Goal: Task Accomplishment & Management: Manage account settings

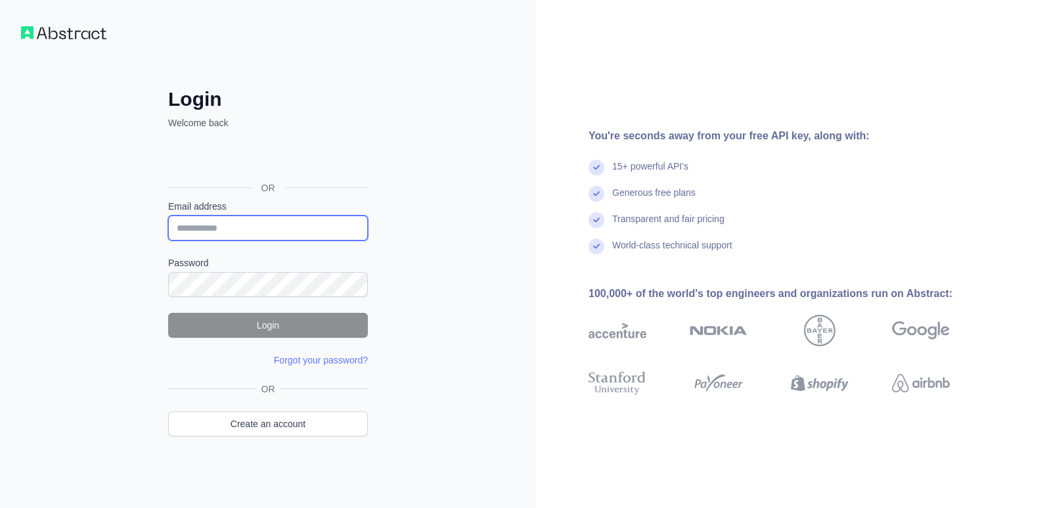
click at [325, 225] on input "Email address" at bounding box center [268, 228] width 200 height 25
click at [293, 230] on input "Email address" at bounding box center [268, 228] width 200 height 25
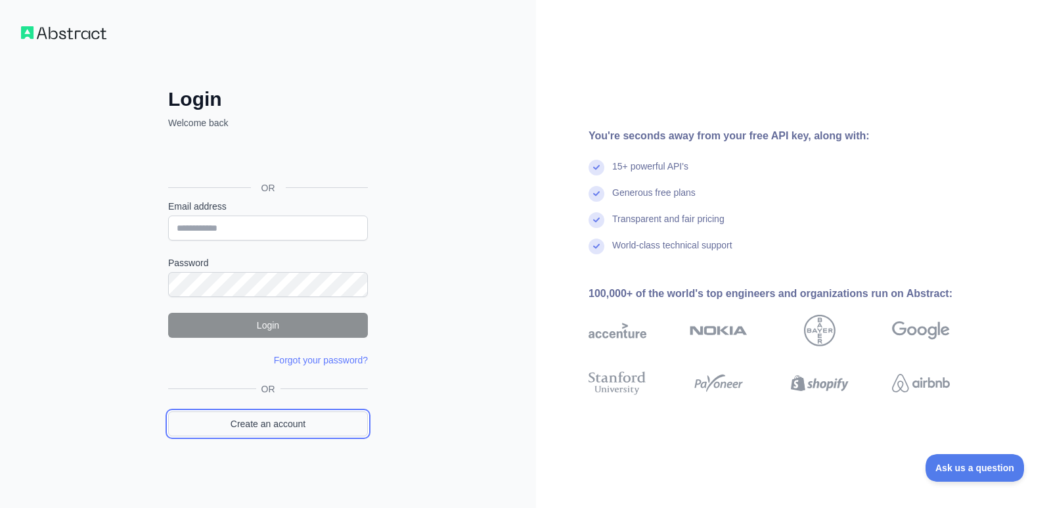
click at [292, 430] on link "Create an account" at bounding box center [268, 423] width 200 height 25
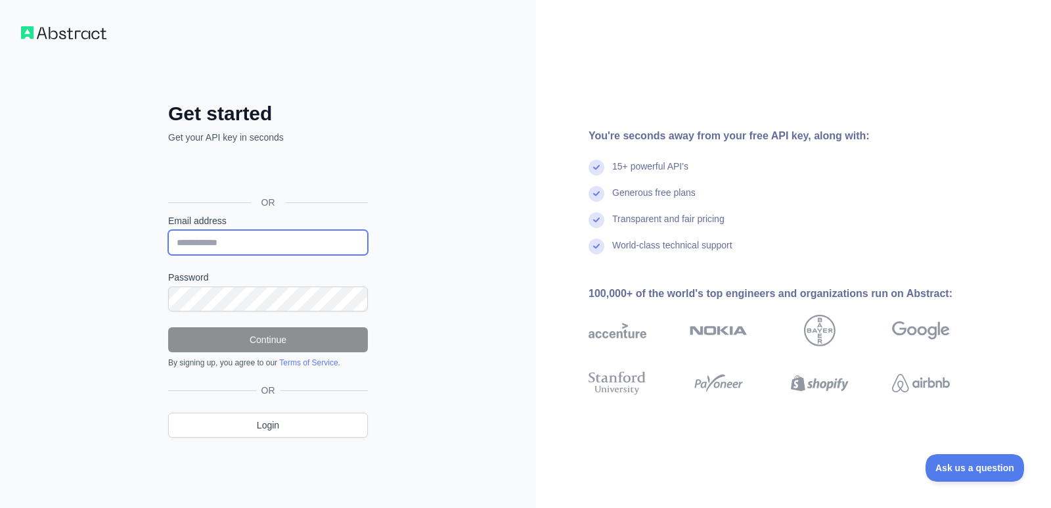
click at [281, 240] on input "Email address" at bounding box center [268, 242] width 200 height 25
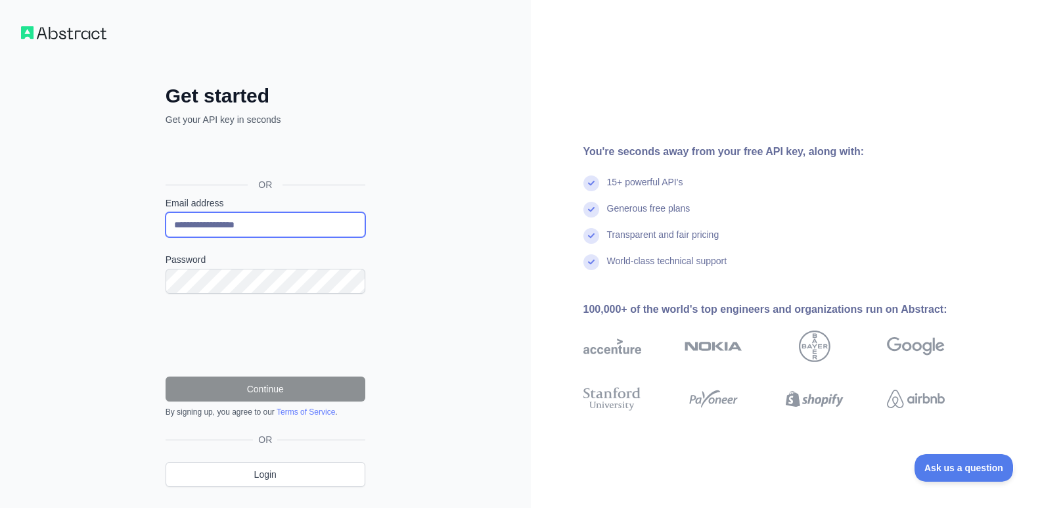
type input "**********"
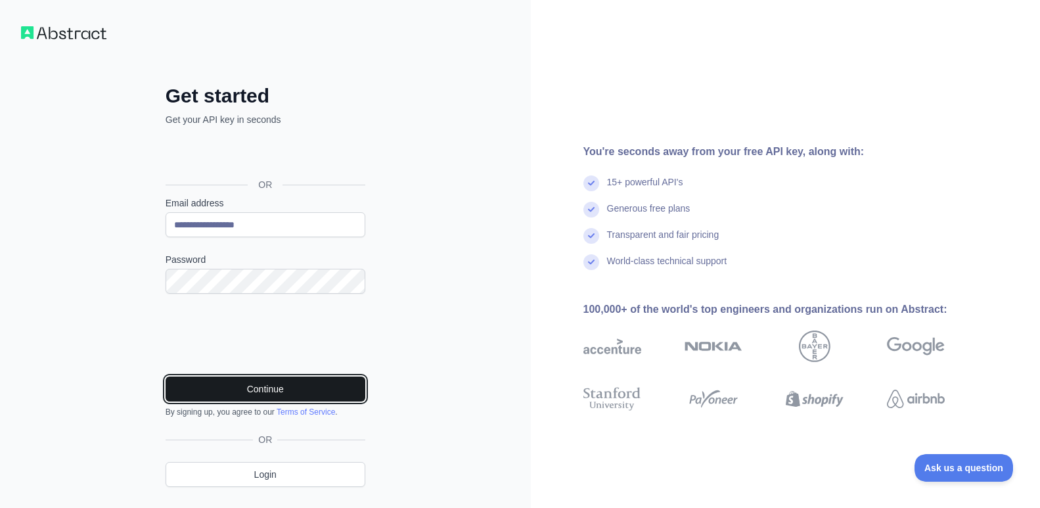
click at [236, 388] on button "Continue" at bounding box center [266, 389] width 200 height 25
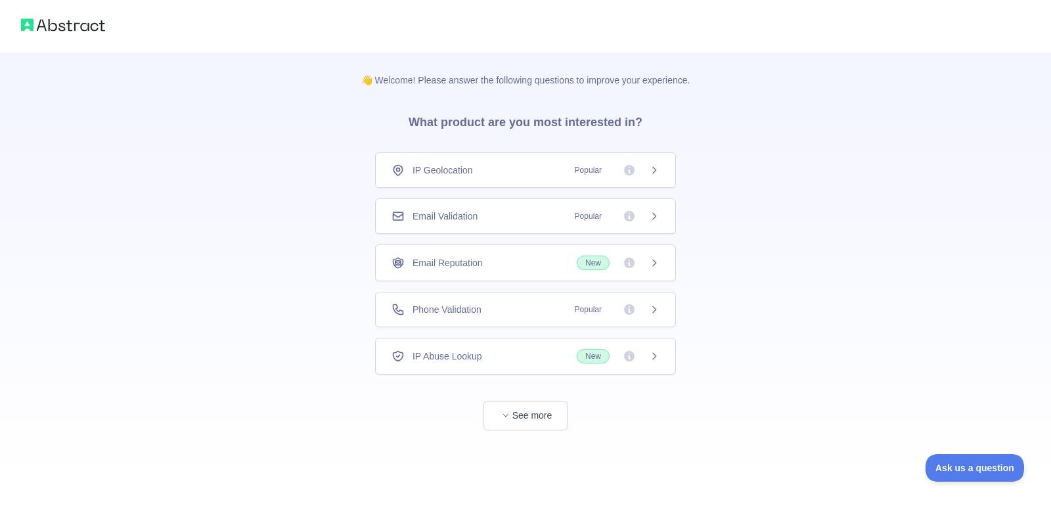
click at [505, 215] on div "Email Validation Popular" at bounding box center [526, 216] width 268 height 13
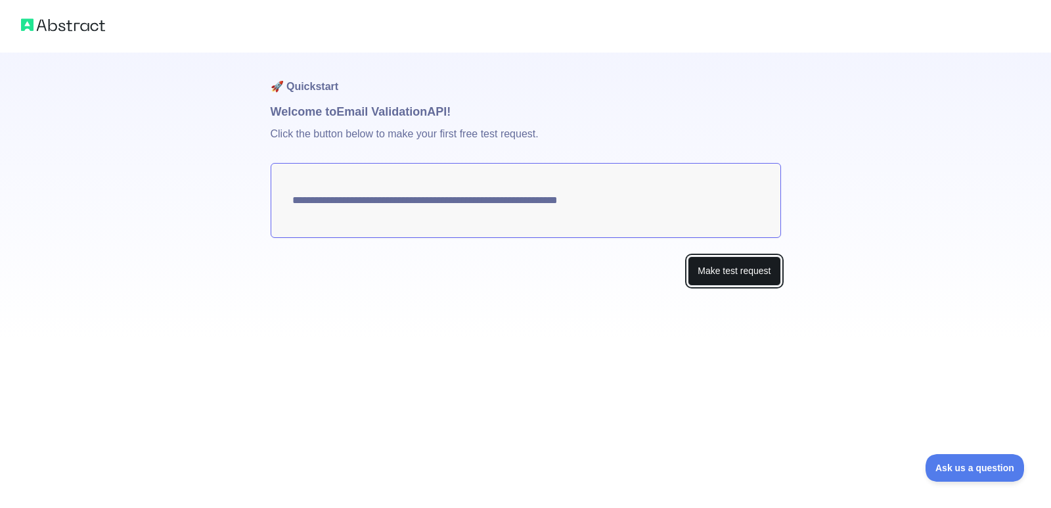
click at [714, 273] on button "Make test request" at bounding box center [734, 271] width 93 height 30
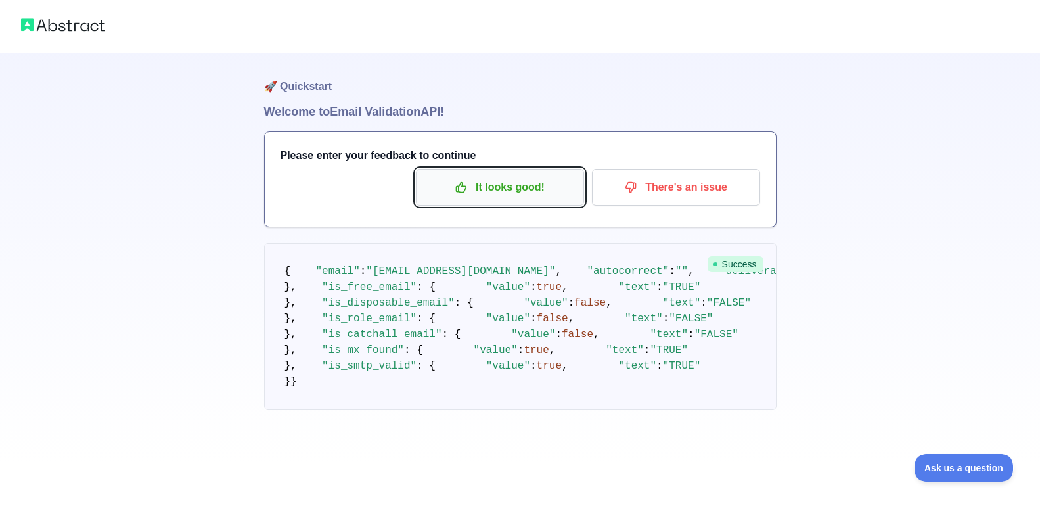
click at [566, 184] on p "It looks good!" at bounding box center [500, 187] width 149 height 22
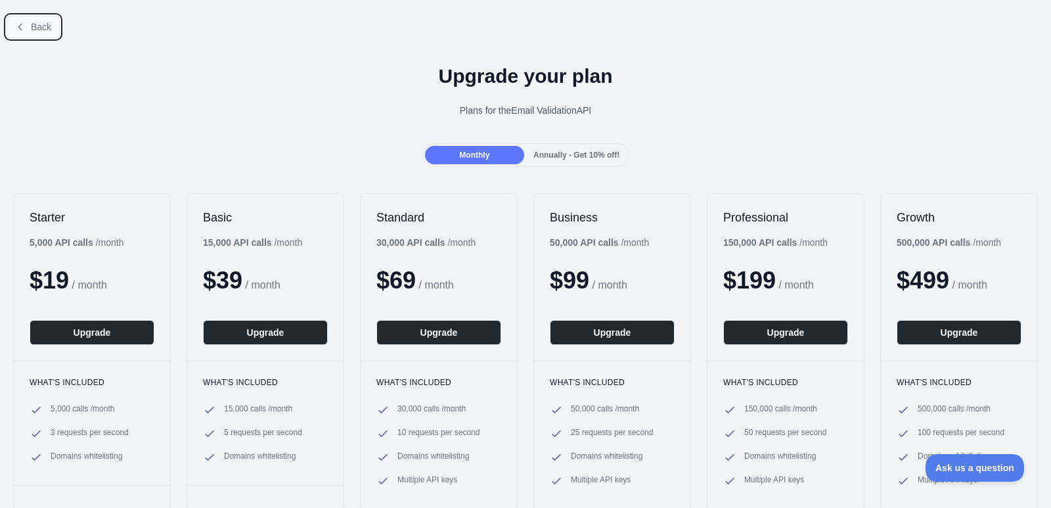
click at [46, 25] on span "Back" at bounding box center [41, 27] width 20 height 11
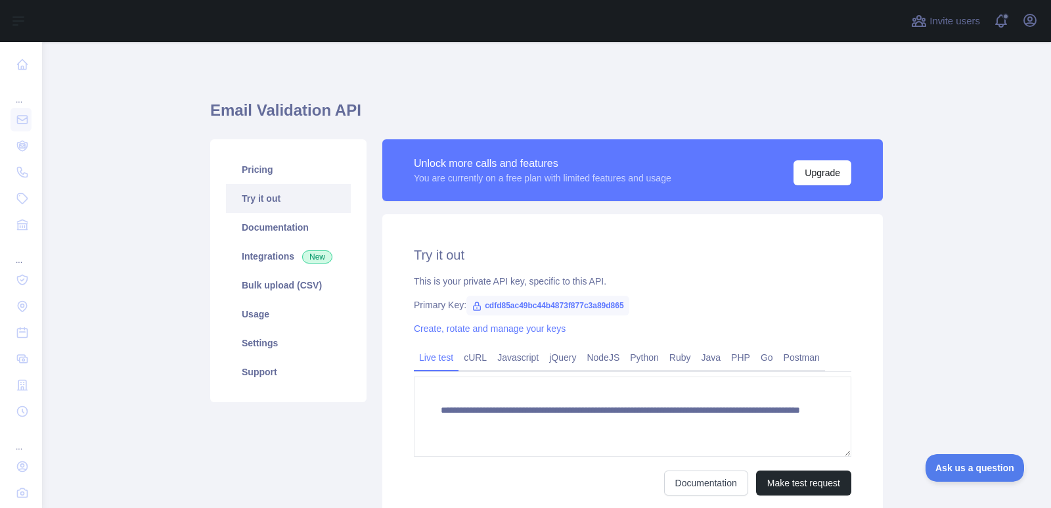
scroll to position [87, 0]
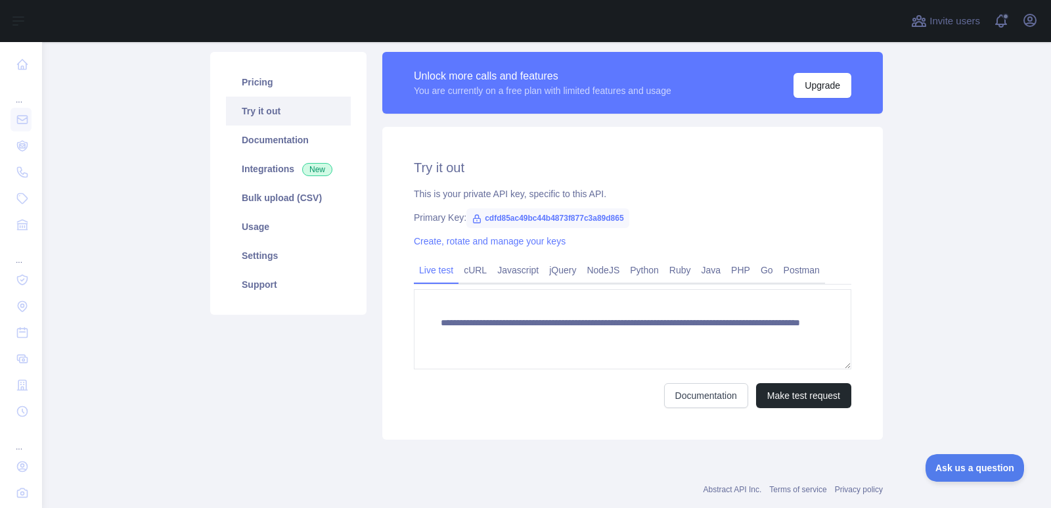
click at [584, 219] on span "cdfd85ac49bc44b4873f877c3a89d865" at bounding box center [548, 218] width 163 height 20
click at [285, 257] on link "Settings" at bounding box center [288, 255] width 125 height 29
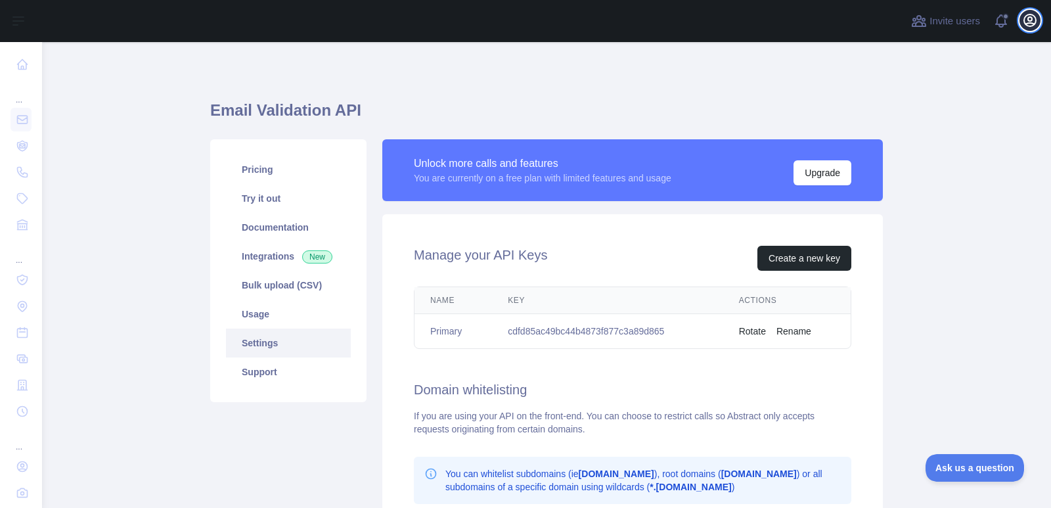
click at [1035, 26] on icon "button" at bounding box center [1031, 20] width 16 height 16
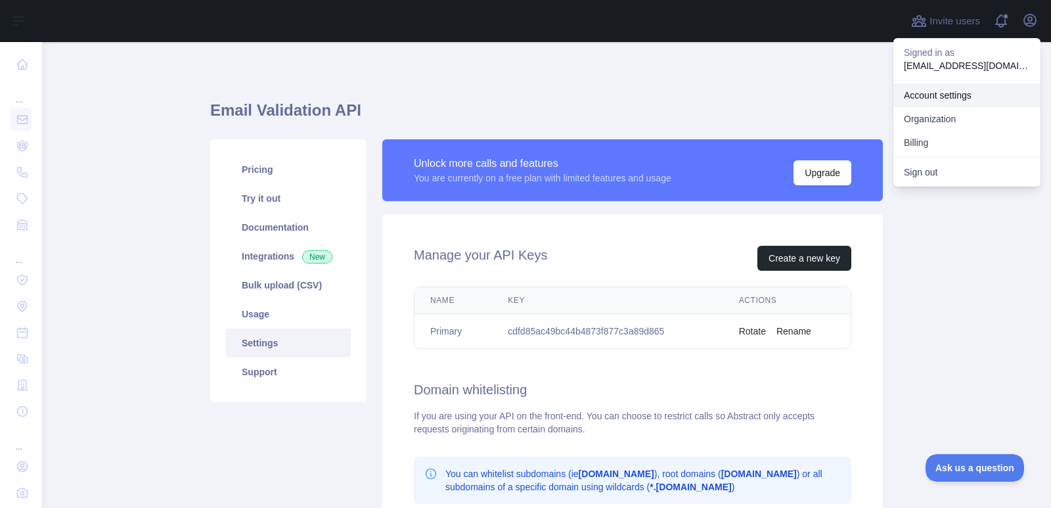
click at [954, 100] on link "Account settings" at bounding box center [967, 95] width 147 height 24
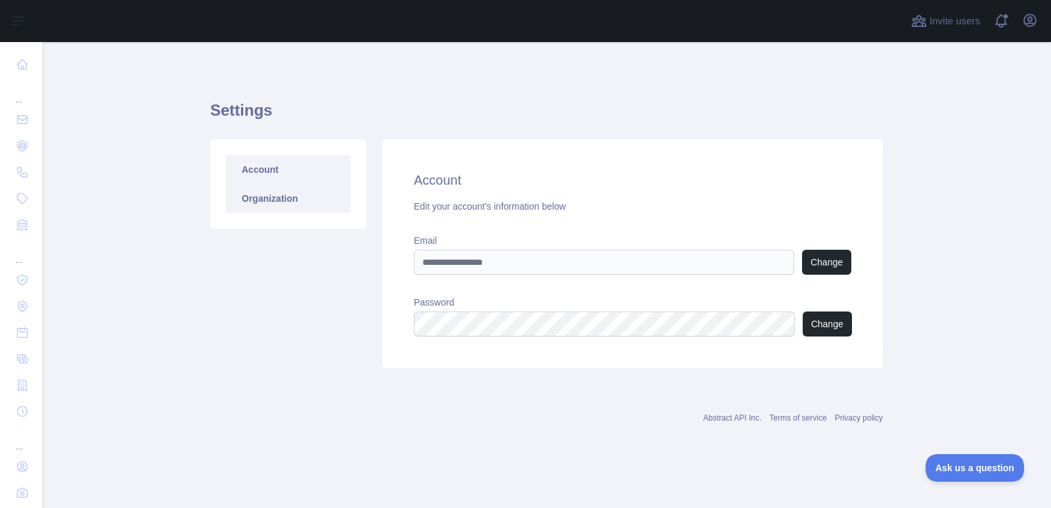
click at [308, 206] on link "Organization" at bounding box center [288, 198] width 125 height 29
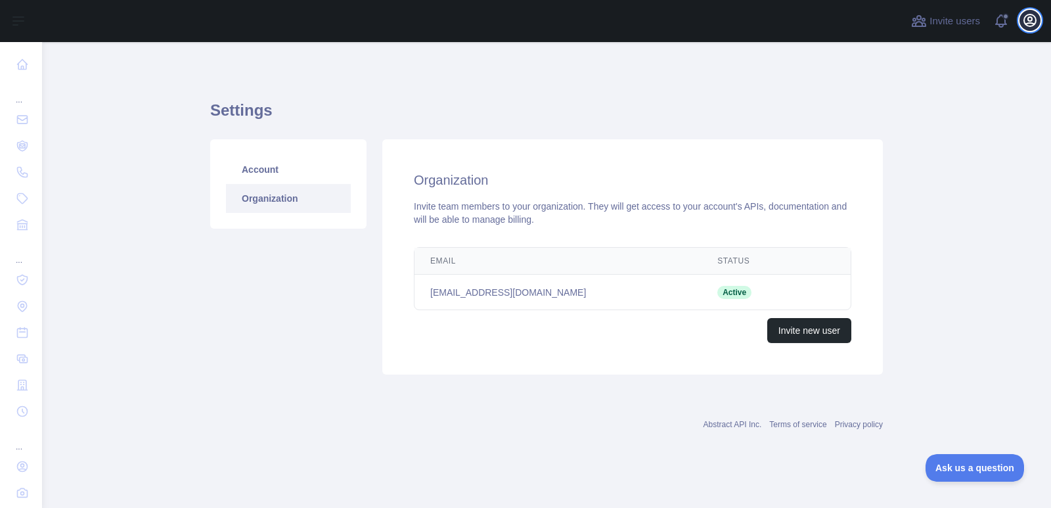
click at [1025, 20] on icon "button" at bounding box center [1031, 20] width 12 height 12
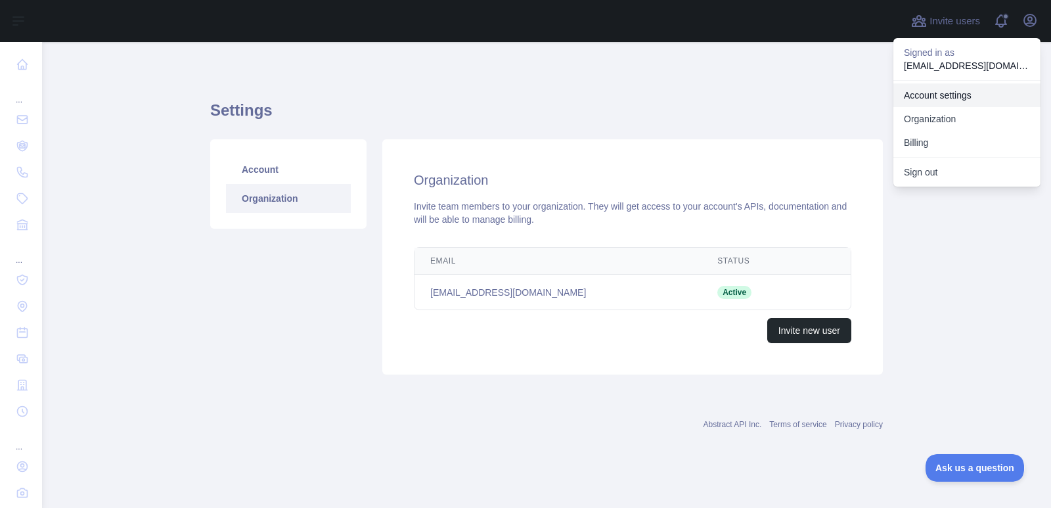
click at [948, 96] on link "Account settings" at bounding box center [967, 95] width 147 height 24
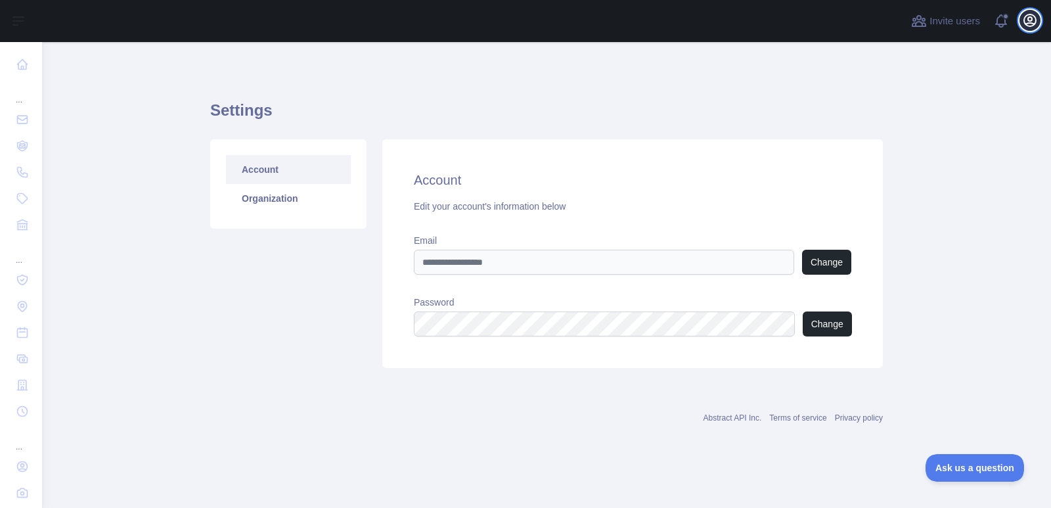
click at [1031, 17] on icon "button" at bounding box center [1031, 20] width 12 height 12
